Goal: Book appointment/travel/reservation

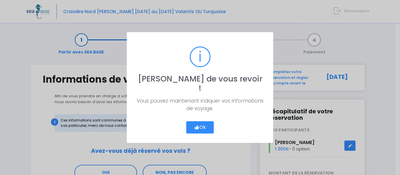
click at [203, 124] on button "Ok" at bounding box center [200, 128] width 28 height 12
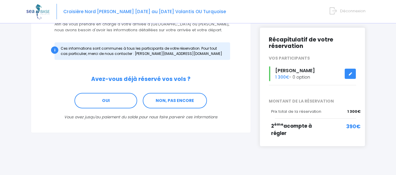
scroll to position [78, 0]
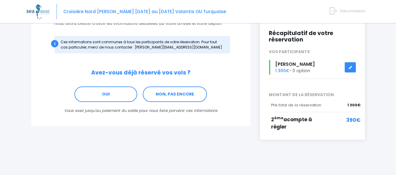
drag, startPoint x: 276, startPoint y: 119, endPoint x: 325, endPoint y: 129, distance: 50.0
click at [325, 129] on div "2 ème acompte à régler" at bounding box center [301, 123] width 60 height 15
click at [321, 127] on div "2 ème acompte à régler" at bounding box center [301, 123] width 60 height 15
click at [281, 123] on span "2 ème acompte à régler" at bounding box center [291, 123] width 41 height 15
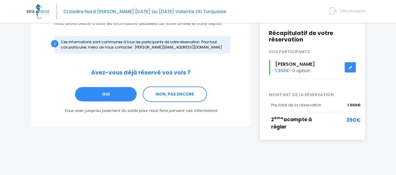
click at [108, 97] on link "OUI" at bounding box center [105, 95] width 63 height 16
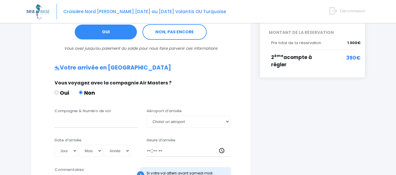
scroll to position [59, 0]
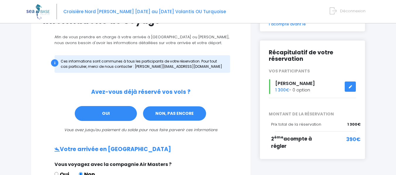
click at [185, 113] on link "NON, PAS ENCORE" at bounding box center [174, 114] width 64 height 16
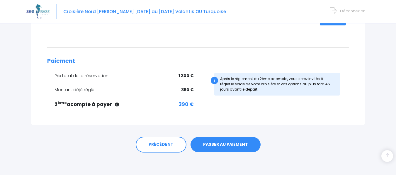
scroll to position [133, 0]
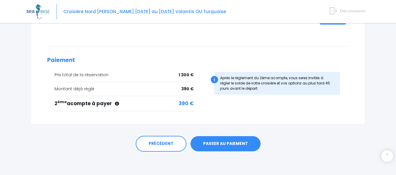
click at [232, 144] on link "PASSER AU PAIEMENT" at bounding box center [225, 143] width 70 height 15
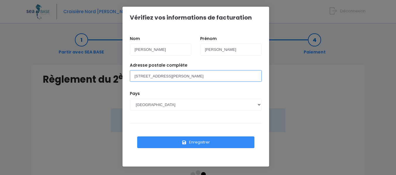
drag, startPoint x: 212, startPoint y: 77, endPoint x: 208, endPoint y: 77, distance: 4.1
click at [210, 77] on input "18 RUE JACQUES HENRI LARTIGUE" at bounding box center [196, 76] width 132 height 12
drag, startPoint x: 208, startPoint y: 75, endPoint x: 129, endPoint y: 70, distance: 79.6
click at [129, 70] on div "Adresse postale complète 18 RUE JACQUES HENRI LARTIGUE" at bounding box center [195, 76] width 141 height 29
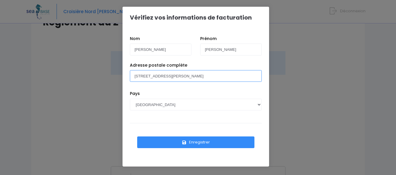
scroll to position [59, 0]
type input "19 Rue Jean Martin Viez 95240 CORMEILLES-EN-PARISIS"
click at [199, 144] on button "Enregistrer" at bounding box center [195, 143] width 117 height 12
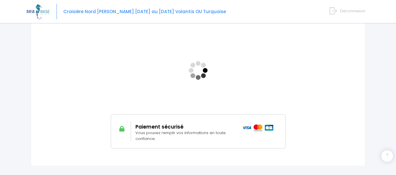
scroll to position [117, 0]
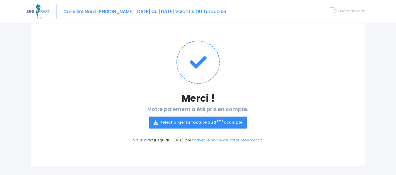
scroll to position [54, 0]
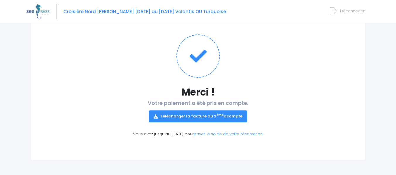
click at [209, 116] on link "Télécharger la facture du 2 ème acompte" at bounding box center [198, 117] width 98 height 12
